Goal: Information Seeking & Learning: Learn about a topic

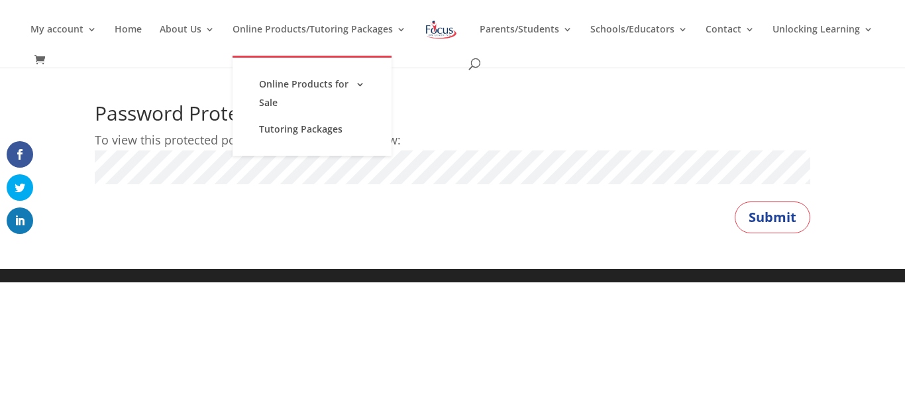
click at [735, 201] on button "Submit" at bounding box center [773, 217] width 76 height 32
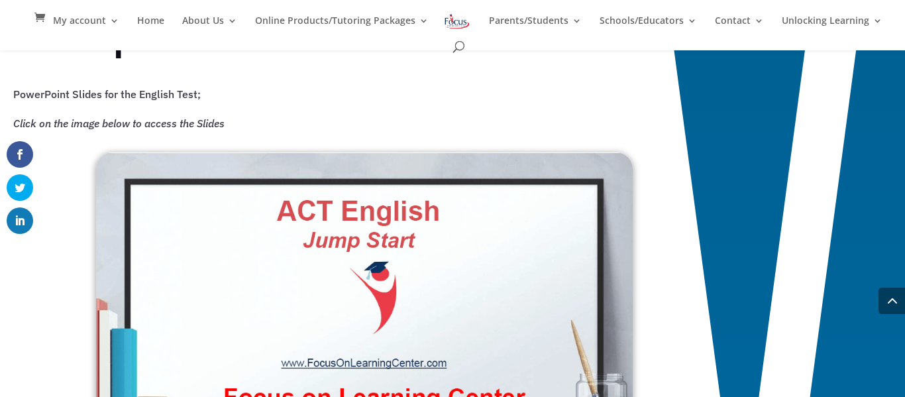
scroll to position [937, 0]
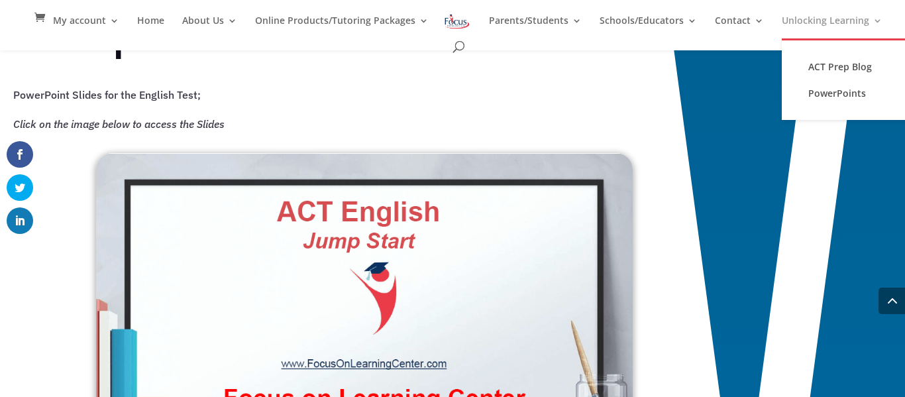
click at [830, 25] on link "Unlocking Learning" at bounding box center [832, 27] width 101 height 23
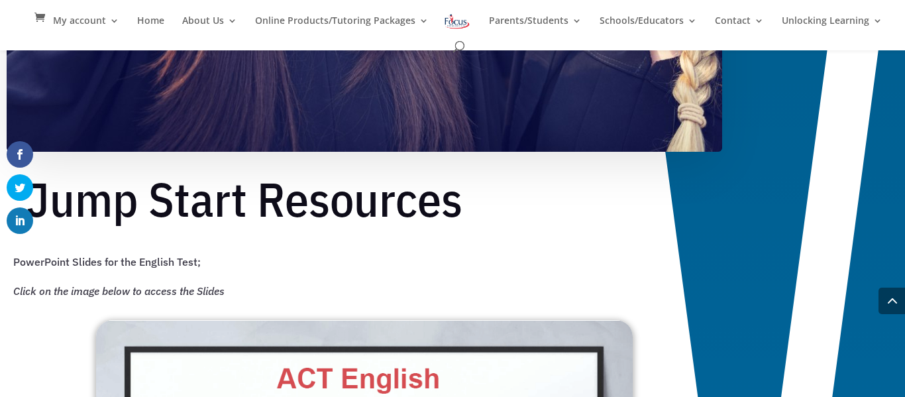
scroll to position [783, 0]
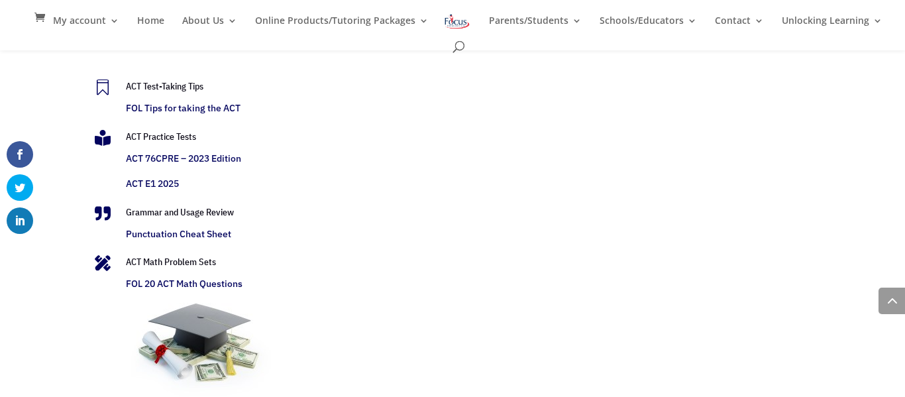
scroll to position [2780, 0]
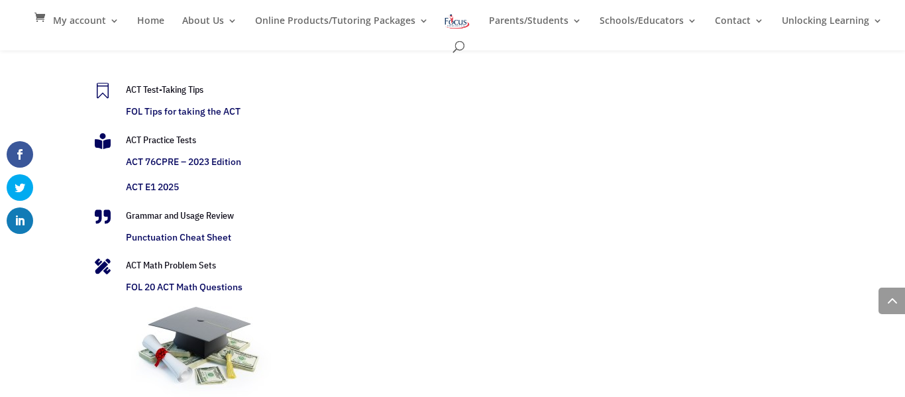
click at [156, 186] on link "ACT E1 2025" at bounding box center [152, 187] width 53 height 12
